Goal: Task Accomplishment & Management: Use online tool/utility

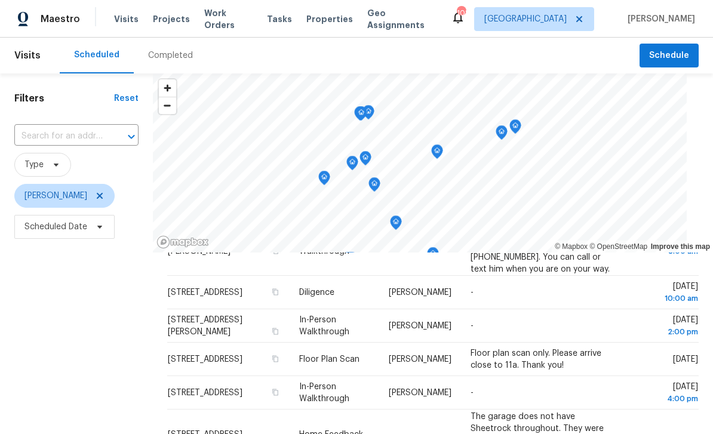
scroll to position [83, 0]
click at [621, 310] on td "-" at bounding box center [540, 324] width 159 height 33
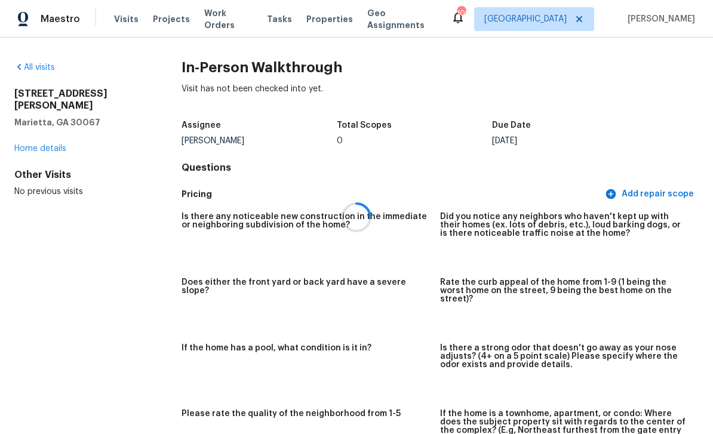
click at [36, 66] on div at bounding box center [356, 217] width 713 height 434
click at [22, 67] on icon at bounding box center [19, 67] width 10 height 10
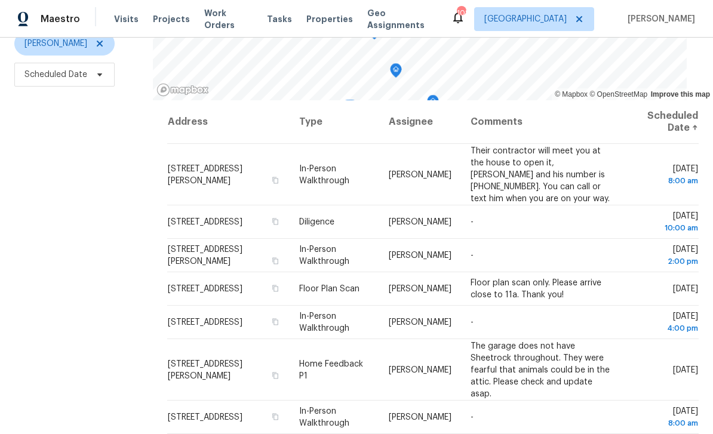
scroll to position [151, 0]
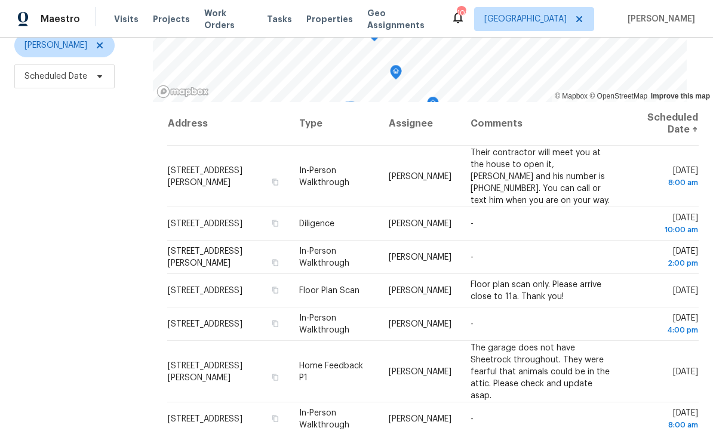
click at [0, 0] on icon at bounding box center [0, 0] width 0 height 0
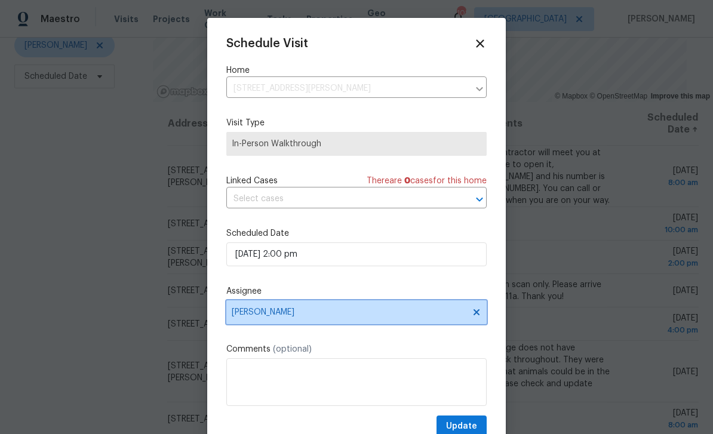
click at [459, 317] on span "[PERSON_NAME]" at bounding box center [349, 313] width 234 height 10
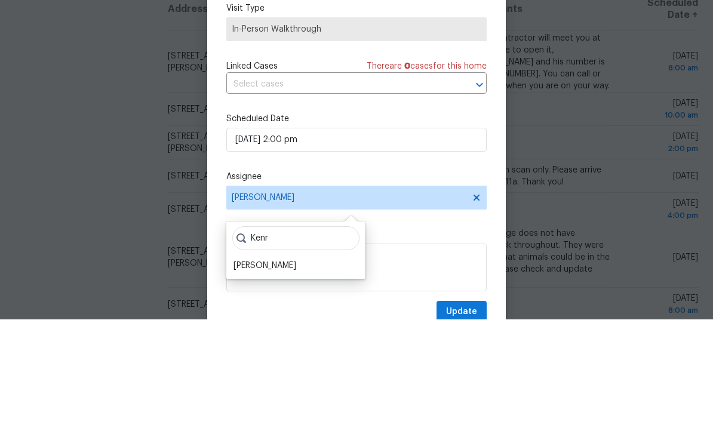
scroll to position [8, 0]
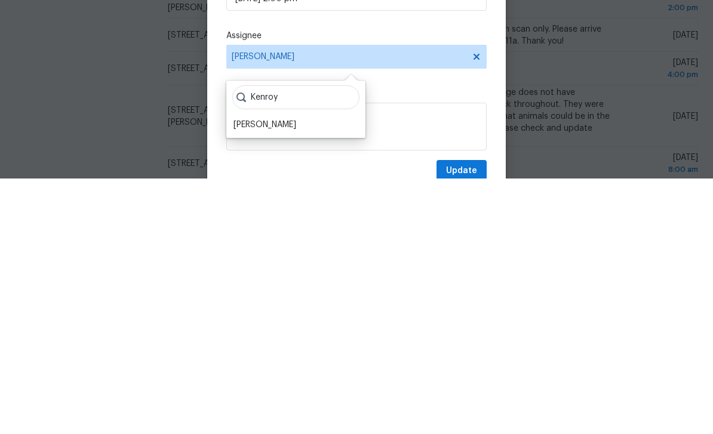
type input "Kenroy"
click at [238, 374] on div "[PERSON_NAME]" at bounding box center [265, 380] width 63 height 12
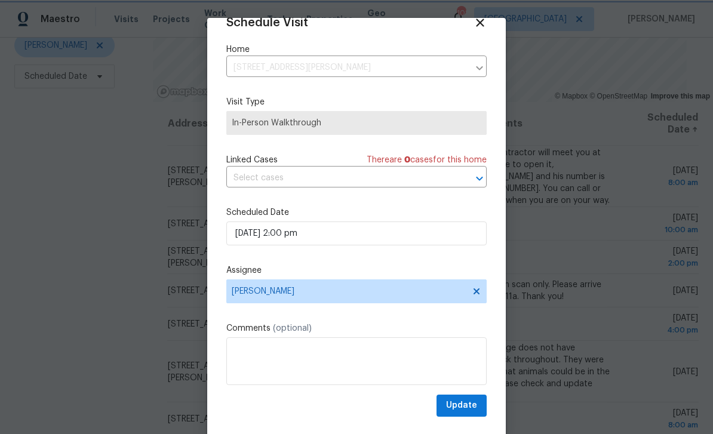
scroll to position [23, 0]
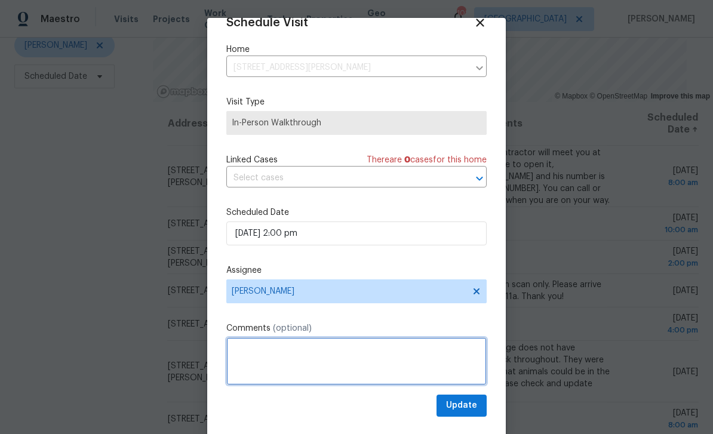
click at [392, 345] on textarea at bounding box center [356, 361] width 260 height 48
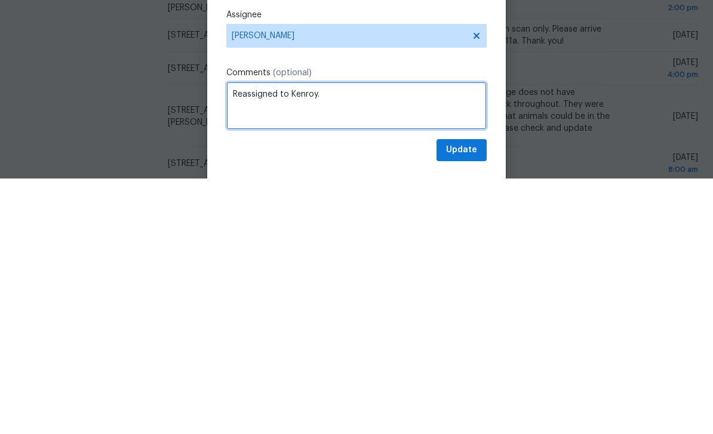
type textarea "Reassigned to Kenroy."
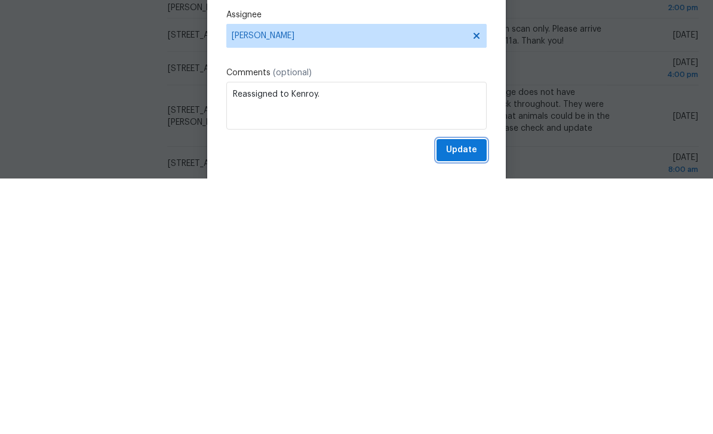
click at [463, 398] on span "Update" at bounding box center [461, 405] width 31 height 15
